Goal: Find specific page/section: Find specific page/section

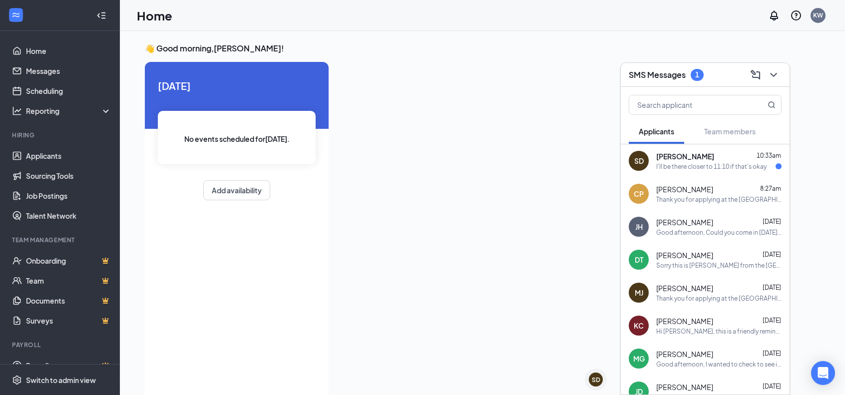
click at [710, 166] on div "I'll be there closer to 11:10 if that's okay" at bounding box center [711, 166] width 110 height 8
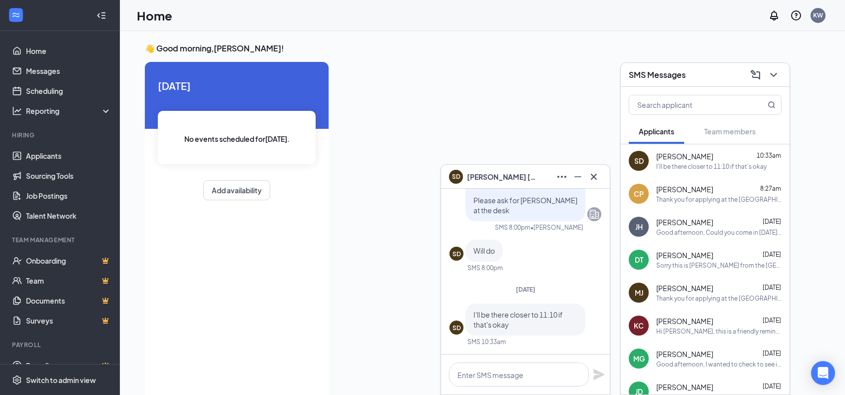
click at [409, 93] on div at bounding box center [577, 227] width 483 height 331
click at [48, 154] on link "Applicants" at bounding box center [68, 156] width 85 height 20
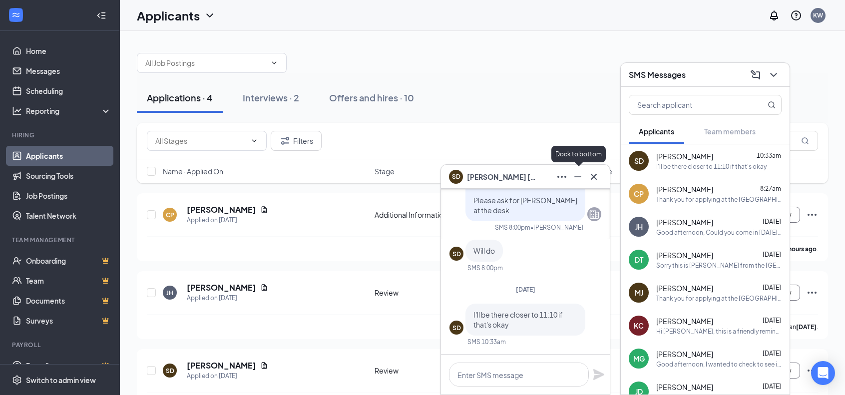
click at [575, 179] on icon "Minimize" at bounding box center [578, 177] width 12 height 12
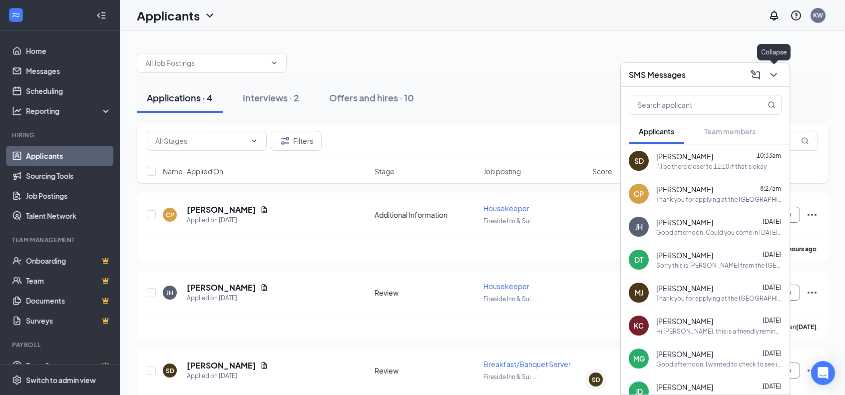
click at [776, 78] on icon "ChevronDown" at bounding box center [773, 75] width 12 height 12
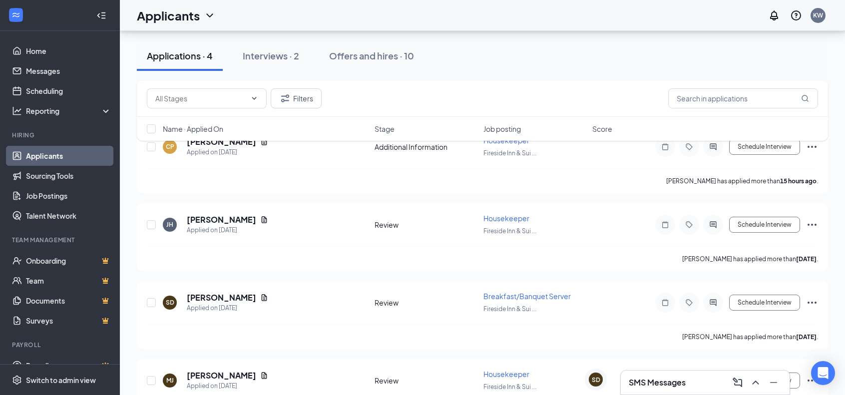
scroll to position [109, 0]
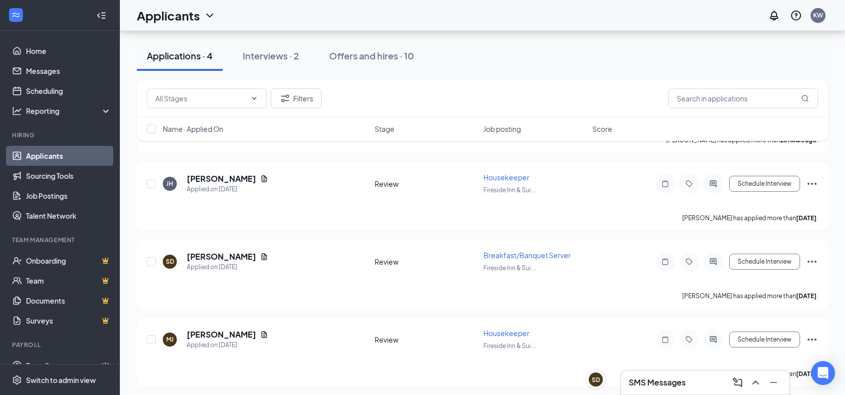
click at [209, 15] on icon "ChevronDown" at bounding box center [209, 15] width 6 height 4
click at [175, 67] on link "Archived applicants" at bounding box center [197, 66] width 108 height 10
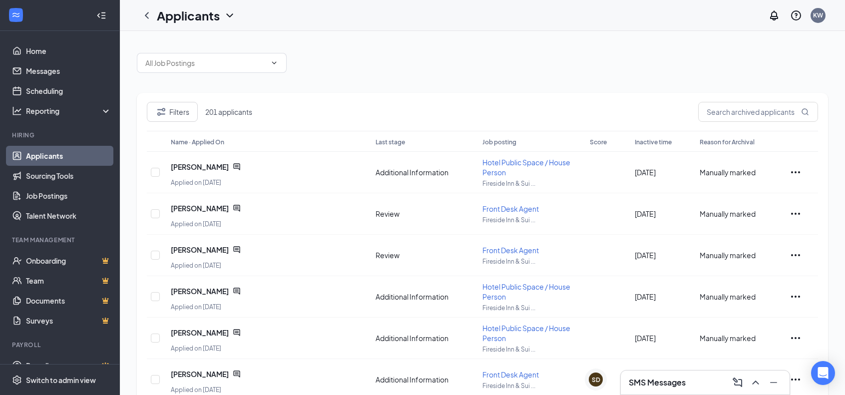
click at [219, 141] on span "Name · Applied On" at bounding box center [197, 141] width 53 height 7
click at [220, 57] on span at bounding box center [212, 63] width 150 height 20
click at [223, 65] on input "text" at bounding box center [205, 62] width 121 height 11
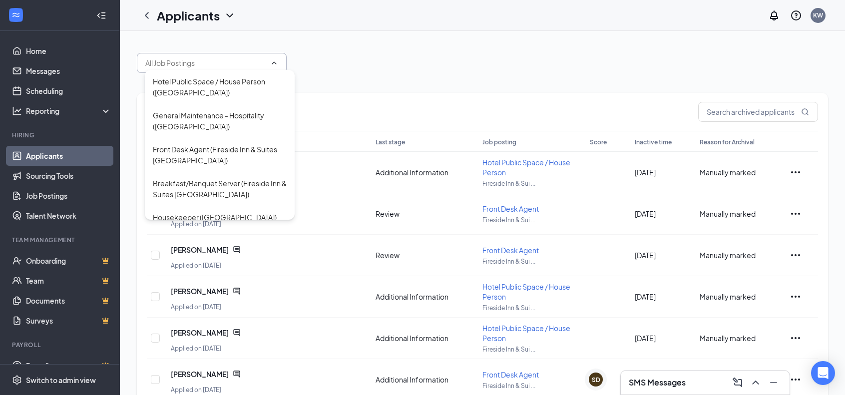
click at [431, 82] on div "Hotel Public Space / House Person ([GEOGRAPHIC_DATA]) General Maintenance - Hos…" at bounding box center [482, 327] width 691 height 568
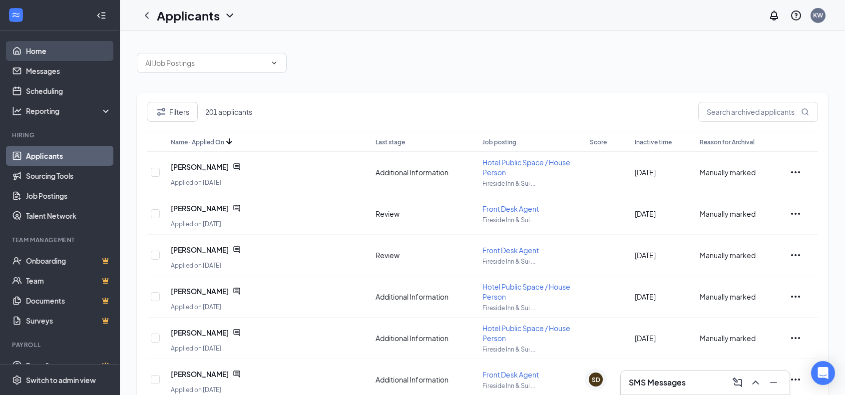
click at [40, 48] on link "Home" at bounding box center [68, 51] width 85 height 20
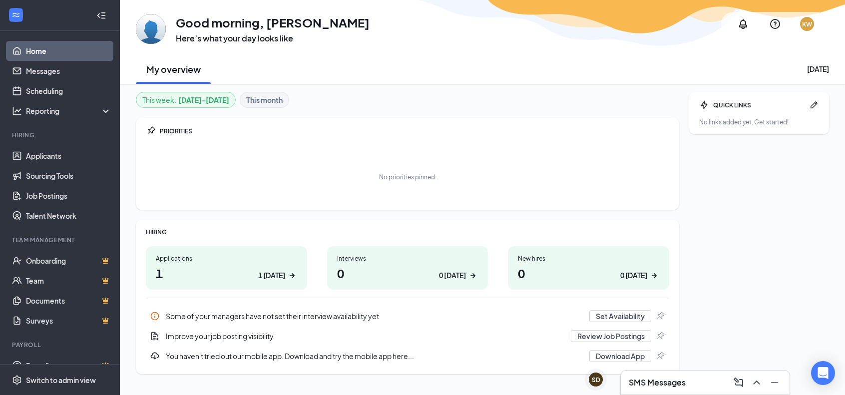
click at [264, 273] on div "1 [DATE]" at bounding box center [271, 275] width 27 height 10
